Goal: Task Accomplishment & Management: Complete application form

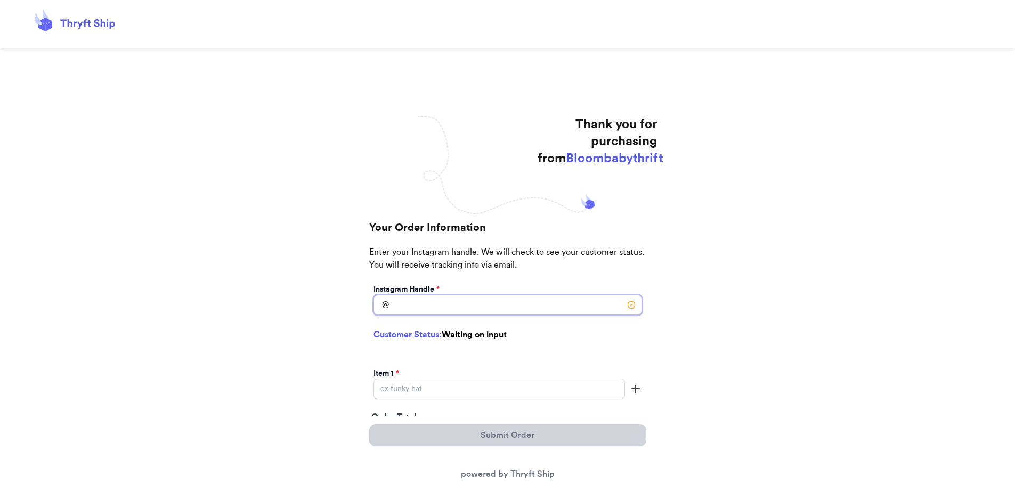
click at [508, 300] on input "Instagram Handle *" at bounding box center [507, 305] width 268 height 20
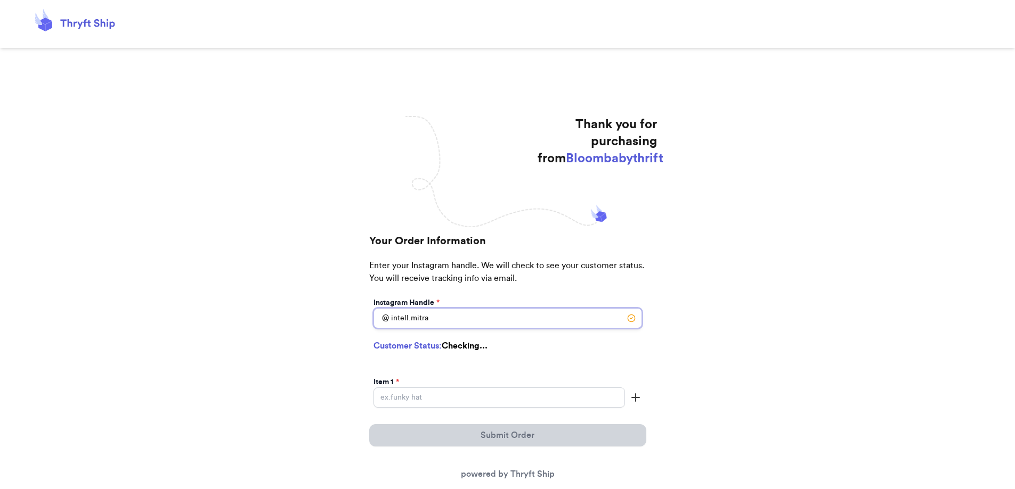
type input "intell.mitra"
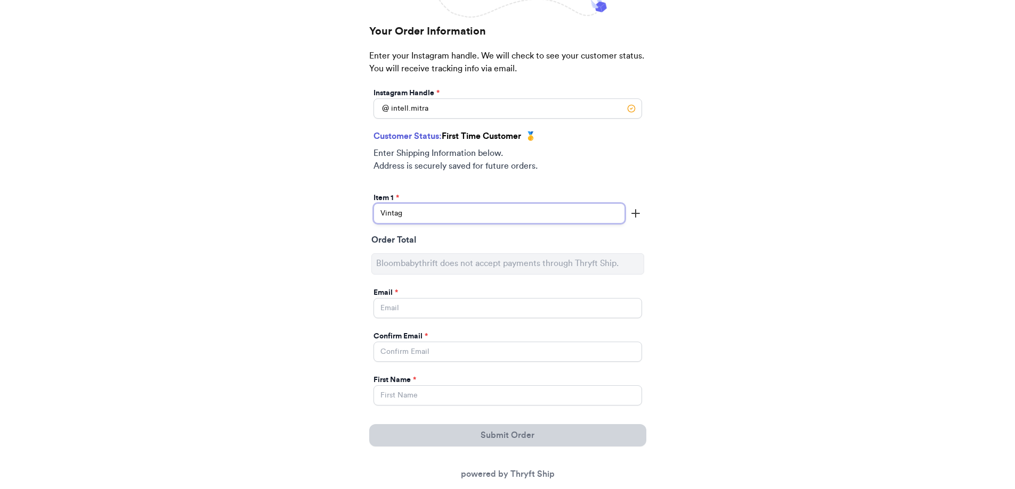
scroll to position [213, 0]
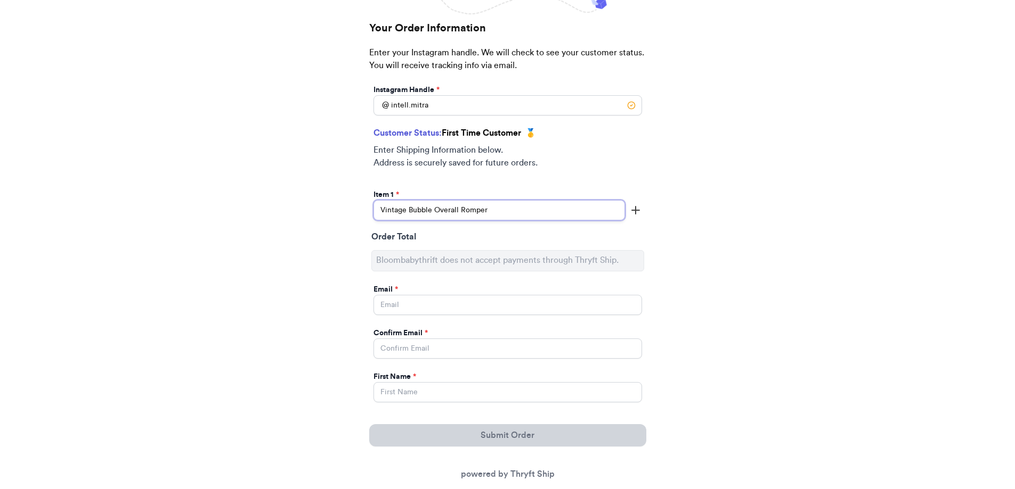
type input "Vintage Bubble Overall Romper"
drag, startPoint x: 644, startPoint y: 208, endPoint x: 637, endPoint y: 212, distance: 8.0
click at [639, 212] on div "Instagram Handle * @ intell.mitra Customer Status: First Time Customer 🥇 Enter …" at bounding box center [507, 410] width 277 height 654
click at [637, 213] on icon "button" at bounding box center [635, 210] width 13 height 13
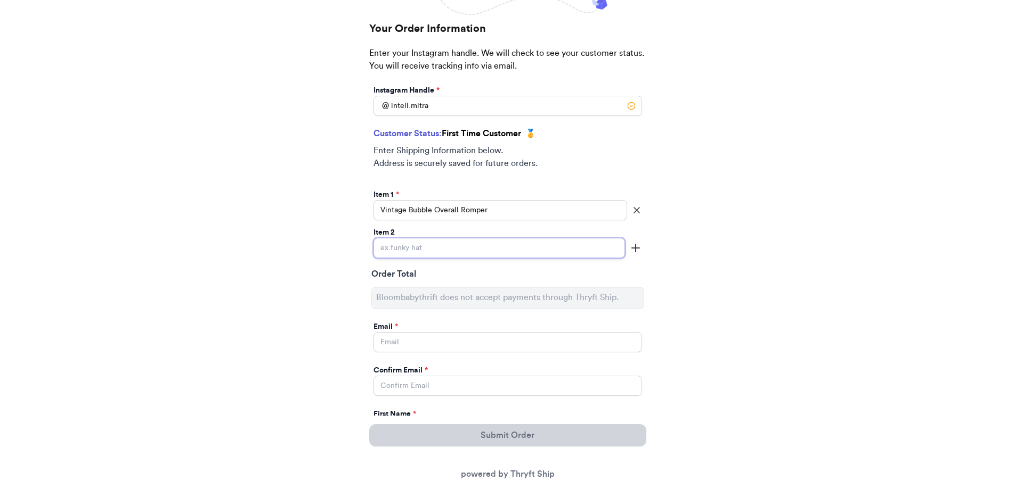
click at [440, 242] on input "Instagram Handle *" at bounding box center [498, 248] width 251 height 20
type input "Vintage Floral Bubble"
click at [631, 248] on icon "button" at bounding box center [635, 248] width 13 height 13
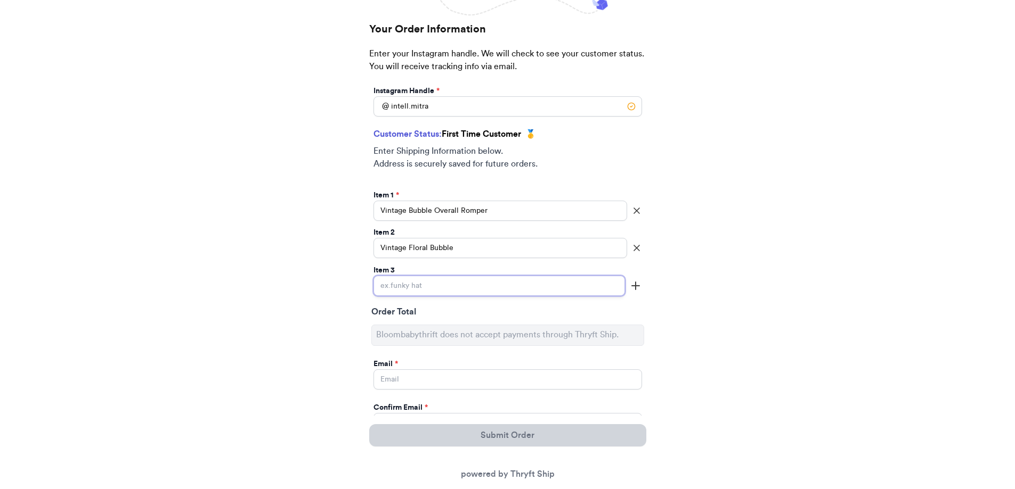
click at [535, 276] on input "Instagram Handle *" at bounding box center [498, 286] width 251 height 20
type input "Ripcurl shorts"
click at [634, 288] on icon "button" at bounding box center [635, 286] width 13 height 13
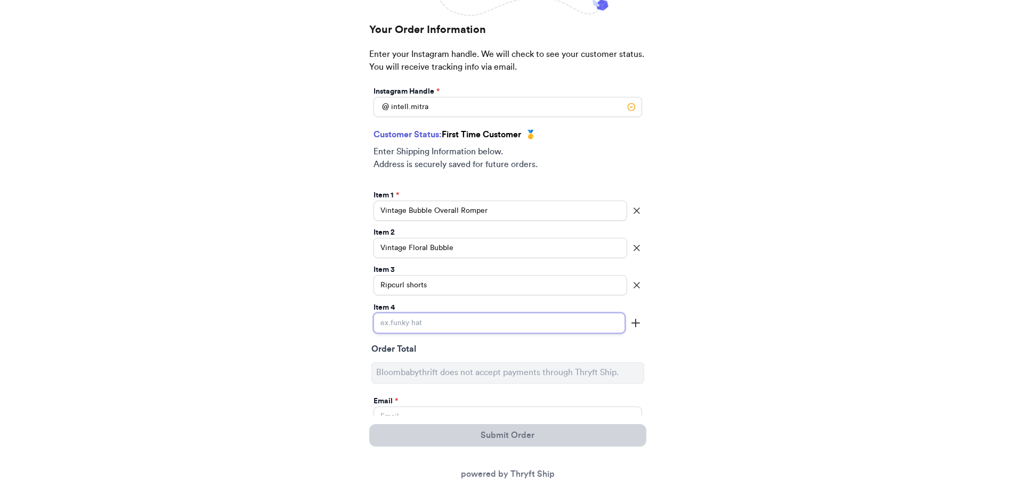
click at [479, 324] on input "Instagram Handle *" at bounding box center [498, 323] width 251 height 20
type input "Wood Pants"
click at [634, 321] on icon "button" at bounding box center [635, 323] width 13 height 13
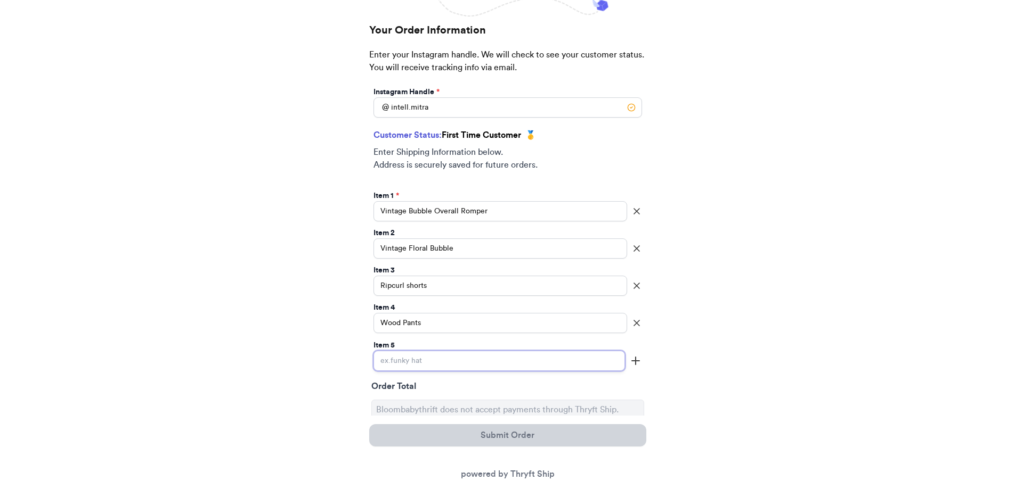
click at [440, 362] on input "Instagram Handle *" at bounding box center [498, 361] width 251 height 20
type input "Snoopy shorts"
drag, startPoint x: 633, startPoint y: 364, endPoint x: 582, endPoint y: 371, distance: 51.6
click at [633, 364] on icon "button" at bounding box center [635, 361] width 13 height 13
click at [422, 397] on input "Instagram Handle *" at bounding box center [498, 399] width 251 height 20
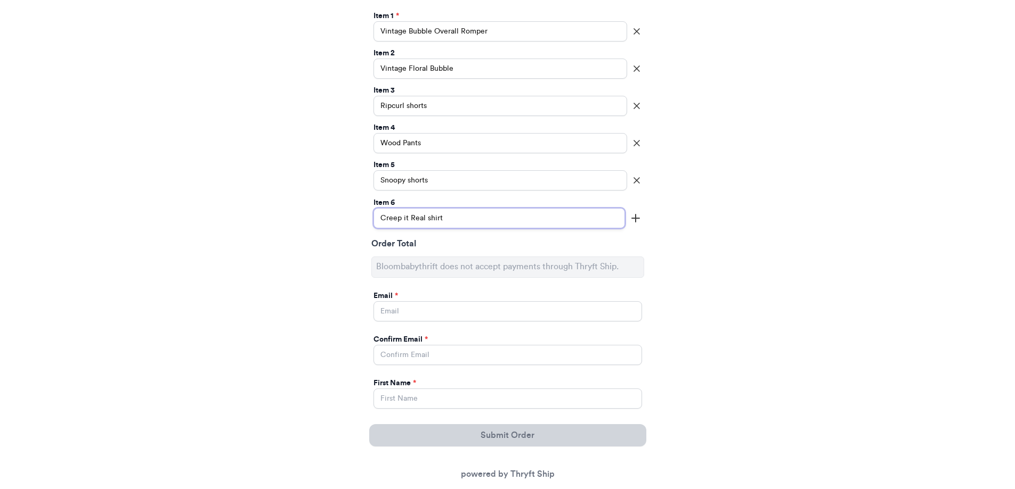
scroll to position [479, 0]
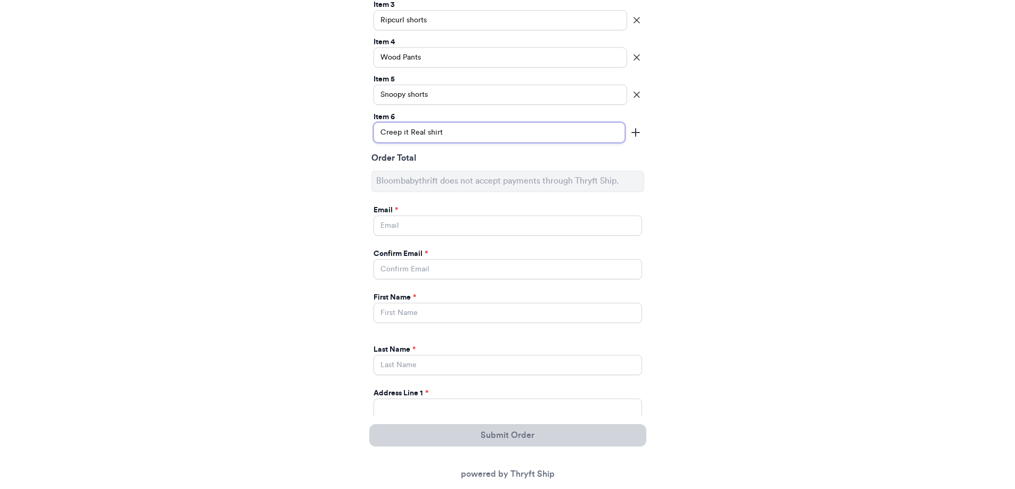
type input "Creep it Real shirt"
click at [410, 220] on input "Instagram Handle *" at bounding box center [507, 226] width 268 height 20
click at [402, 275] on input "Instagram Handle *" at bounding box center [507, 269] width 268 height 20
click at [416, 220] on input "[EMAIL_ADDRESS][DOMAIN_NAME]" at bounding box center [507, 226] width 268 height 20
drag, startPoint x: 408, startPoint y: 223, endPoint x: 262, endPoint y: 208, distance: 146.7
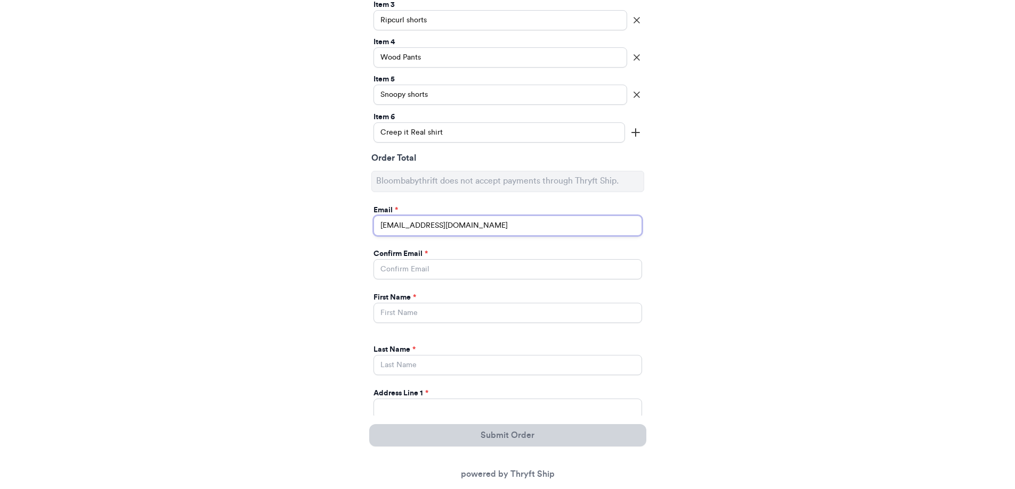
click at [263, 208] on div "Thank you for purchasing from Bloombabythrift Your Order Information Enter your…" at bounding box center [507, 203] width 1015 height 1133
type input "[EMAIL_ADDRESS][DOMAIN_NAME]"
type input "Intell [PERSON_NAME]"
type input "Mitra"
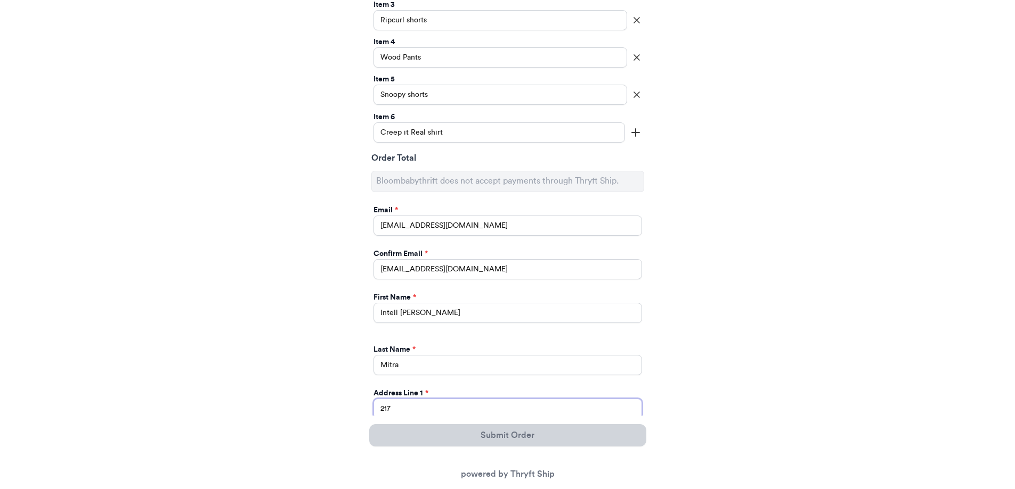
type input "21766 Amble Dr"
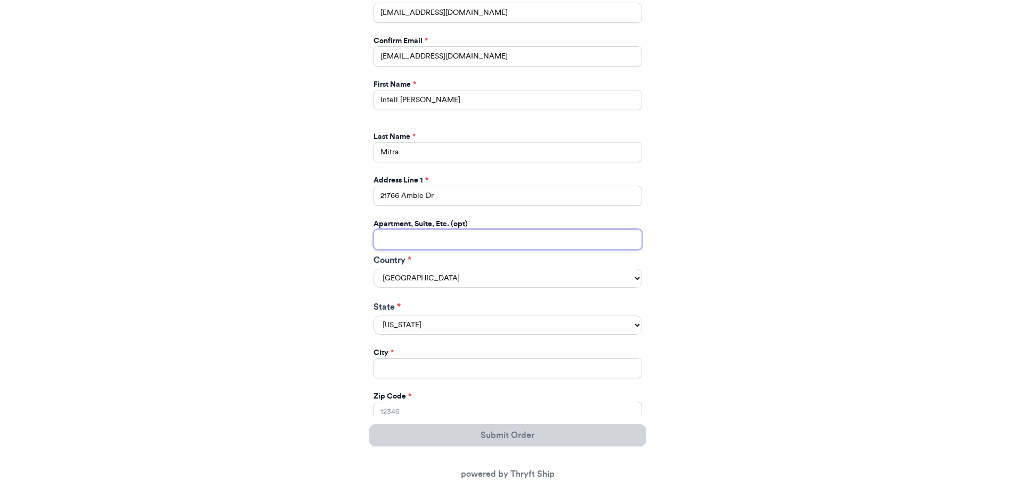
click at [427, 243] on input "Instagram Handle *" at bounding box center [507, 240] width 268 height 20
click at [423, 273] on select "[GEOGRAPHIC_DATA] [GEOGRAPHIC_DATA] [GEOGRAPHIC_DATA]" at bounding box center [507, 278] width 268 height 19
click at [373, 269] on select "[GEOGRAPHIC_DATA] [GEOGRAPHIC_DATA] [GEOGRAPHIC_DATA]" at bounding box center [507, 278] width 268 height 19
drag, startPoint x: 418, startPoint y: 309, endPoint x: 416, endPoint y: 318, distance: 8.8
click at [418, 312] on label "State *" at bounding box center [507, 307] width 268 height 13
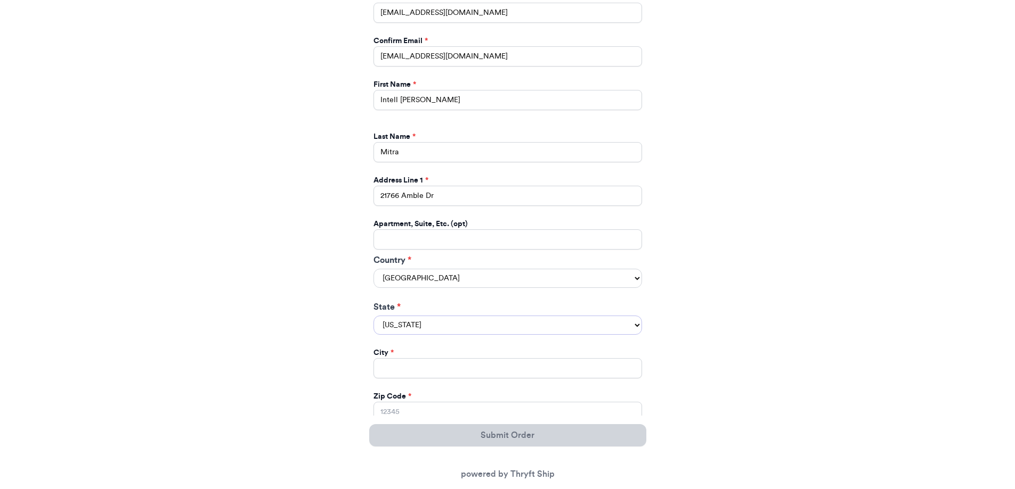
click at [418, 316] on select "[US_STATE] [US_STATE] [US_STATE] [US_STATE] [US_STATE] [US_STATE] [US_STATE] [U…" at bounding box center [507, 325] width 268 height 19
click at [416, 321] on select "[US_STATE] [US_STATE] [US_STATE] [US_STATE] [US_STATE] [US_STATE] [US_STATE] [U…" at bounding box center [507, 325] width 268 height 19
select select "CA"
click at [373, 316] on select "[US_STATE] [US_STATE] [US_STATE] [US_STATE] [US_STATE] [US_STATE] [US_STATE] [U…" at bounding box center [507, 325] width 268 height 19
click at [437, 374] on input "Instagram Handle *" at bounding box center [507, 368] width 268 height 20
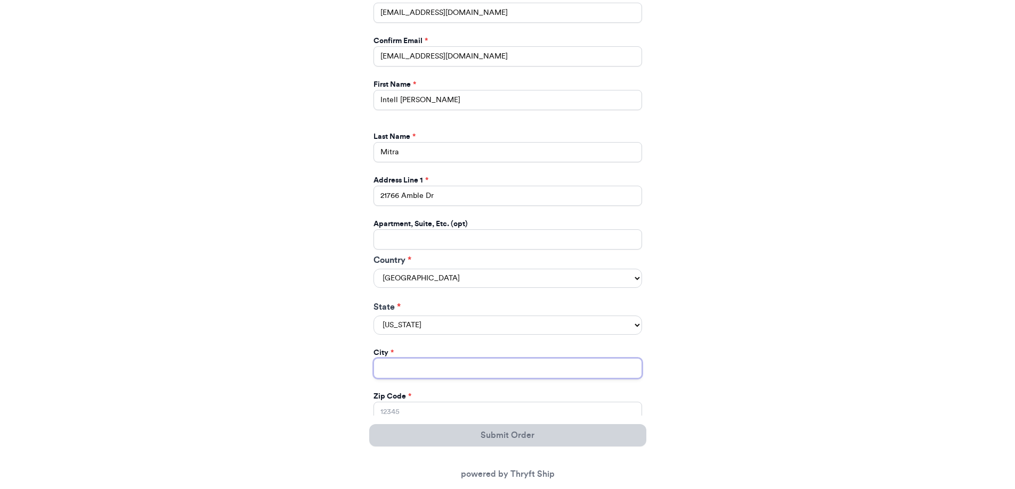
type input "Escondido"
click at [399, 412] on input "Zip Code *" at bounding box center [507, 412] width 268 height 20
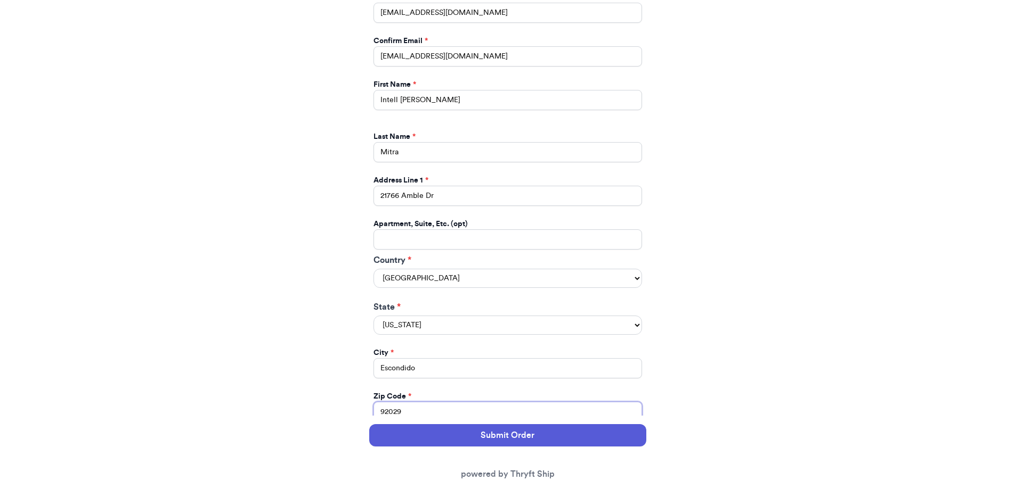
type input "92029"
click at [454, 433] on button "Submit Order" at bounding box center [507, 435] width 277 height 22
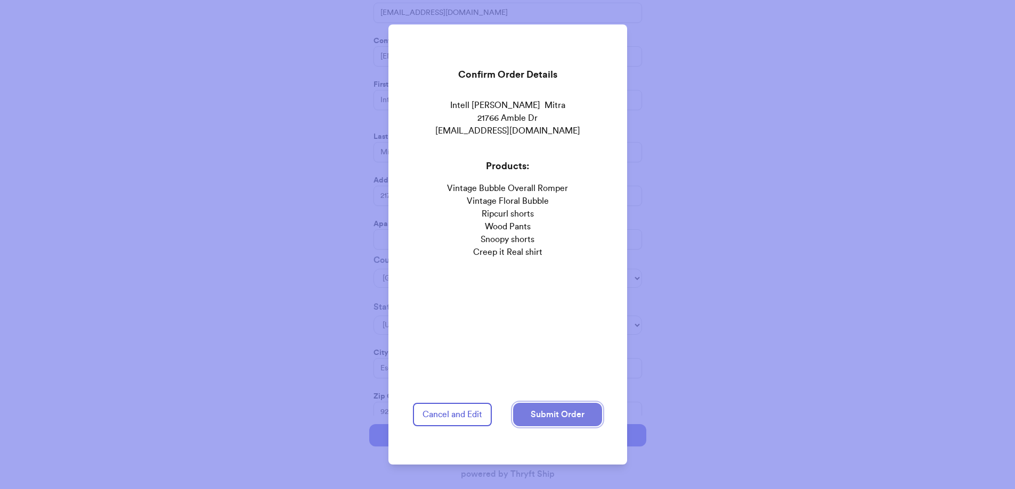
click at [589, 413] on button "Submit Order" at bounding box center [557, 414] width 89 height 23
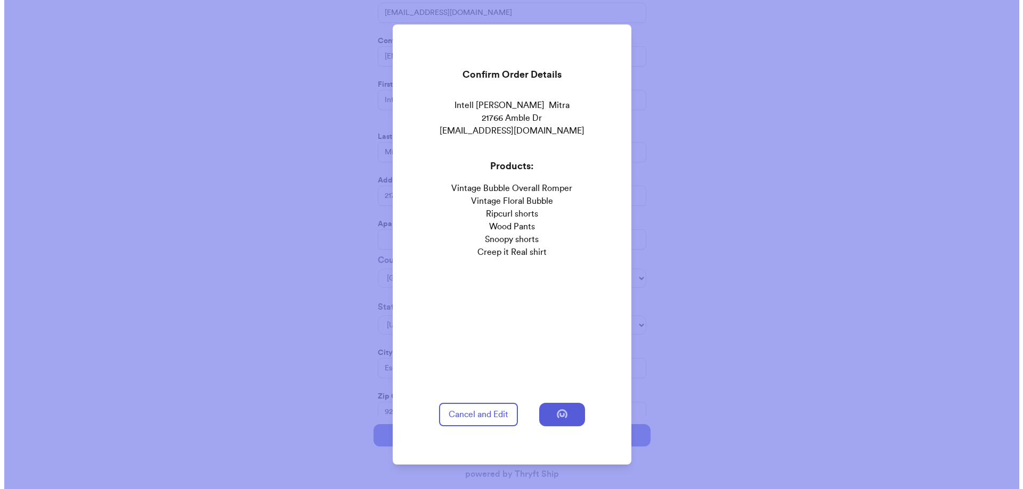
scroll to position [0, 0]
